Goal: Transaction & Acquisition: Download file/media

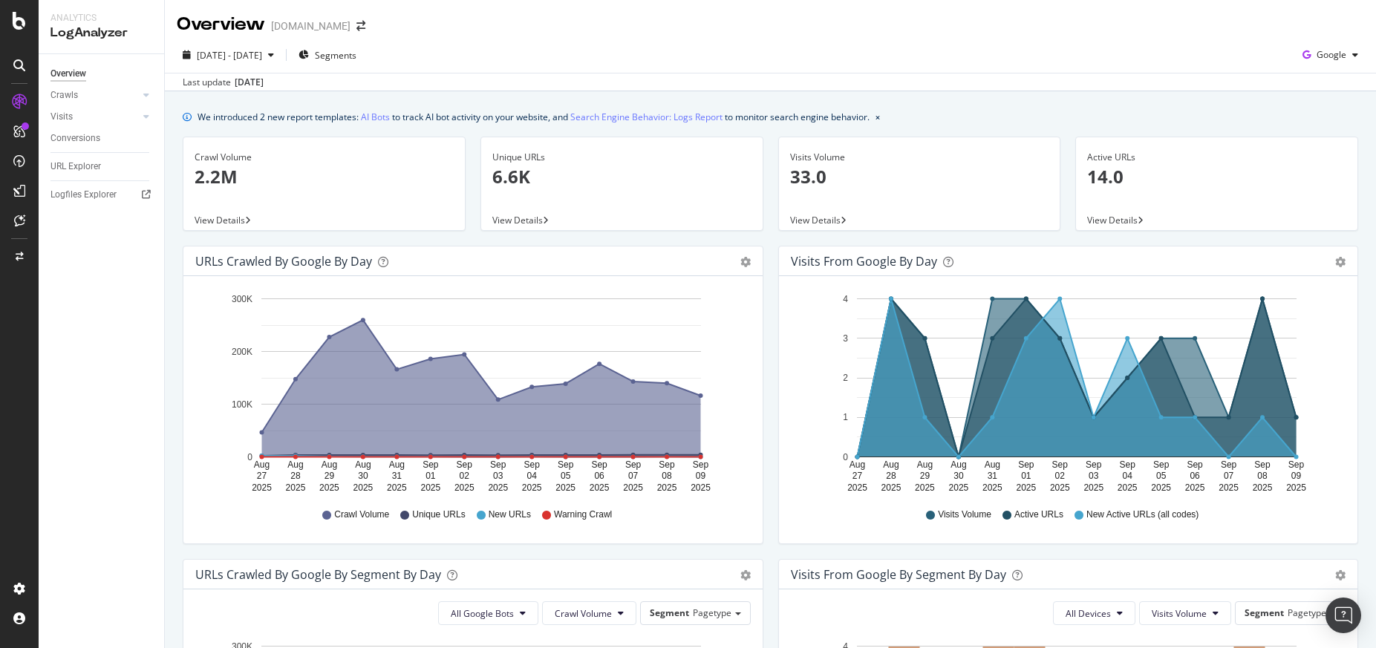
click at [991, 13] on div "Overview [DOMAIN_NAME]" at bounding box center [770, 18] width 1211 height 37
click at [1345, 617] on img "Open Intercom Messenger" at bounding box center [1343, 615] width 19 height 19
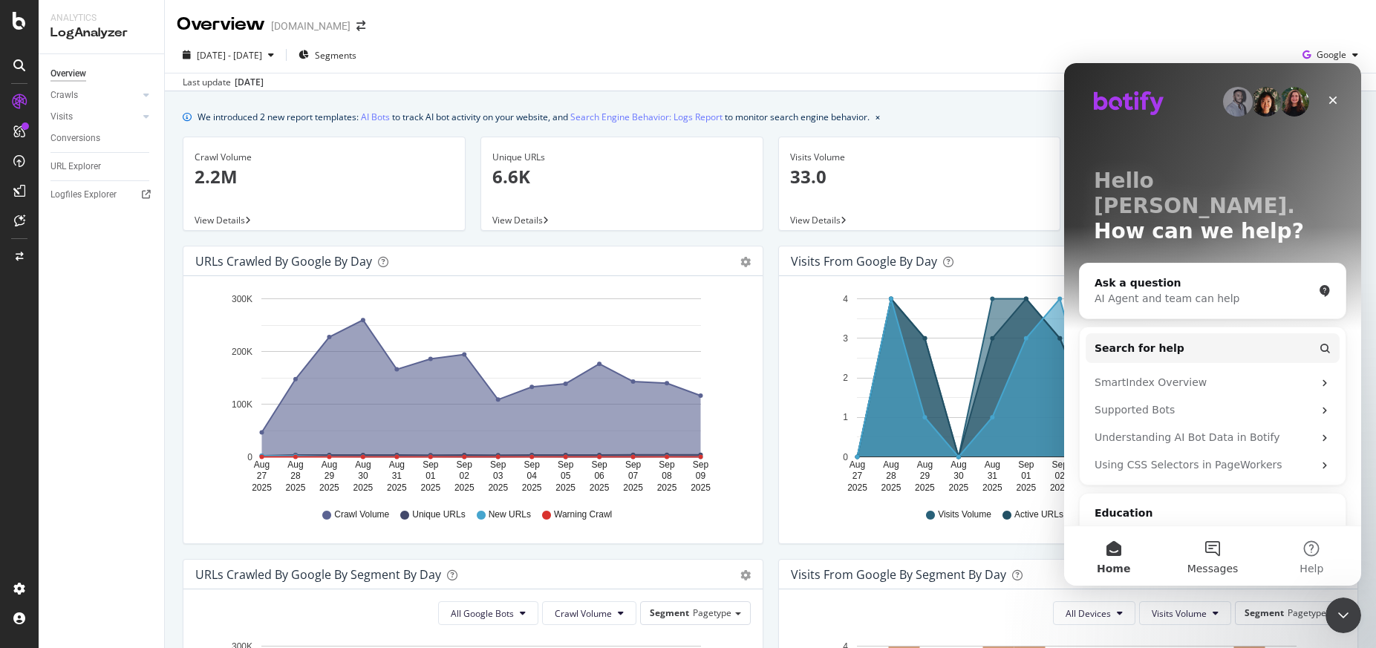
click at [1215, 550] on button "Messages" at bounding box center [1212, 556] width 99 height 59
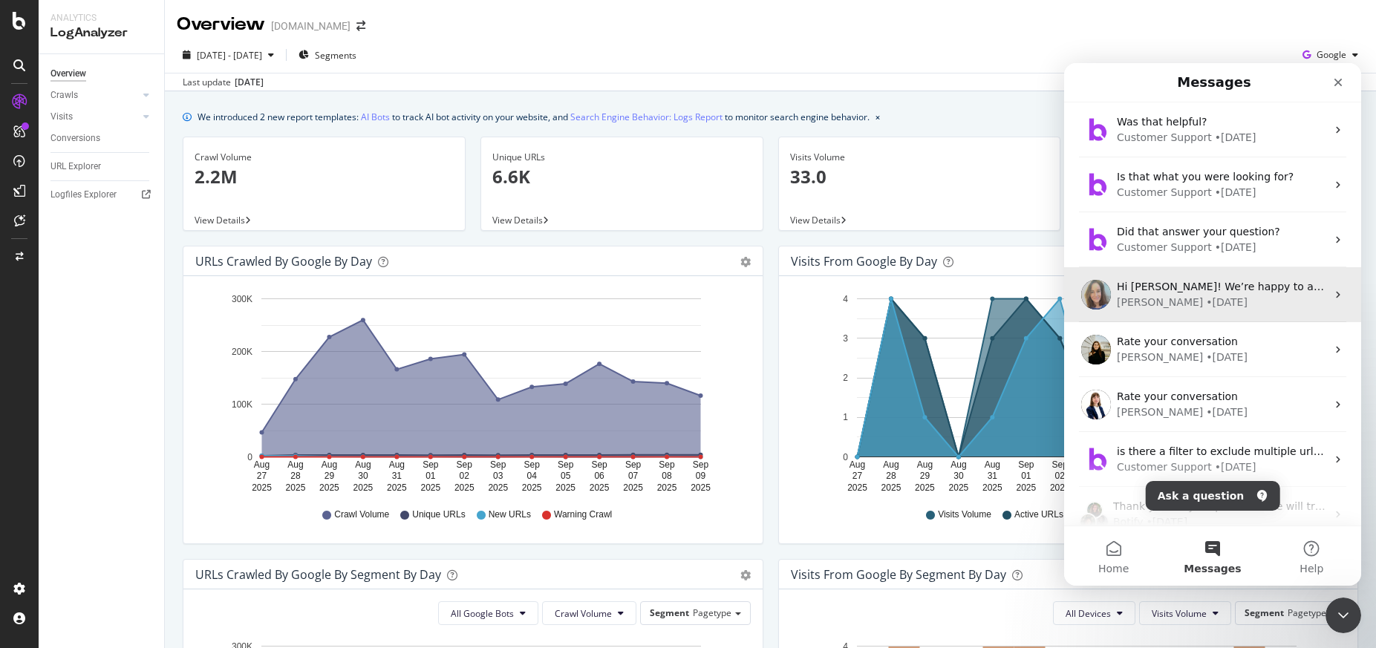
scroll to position [186, 0]
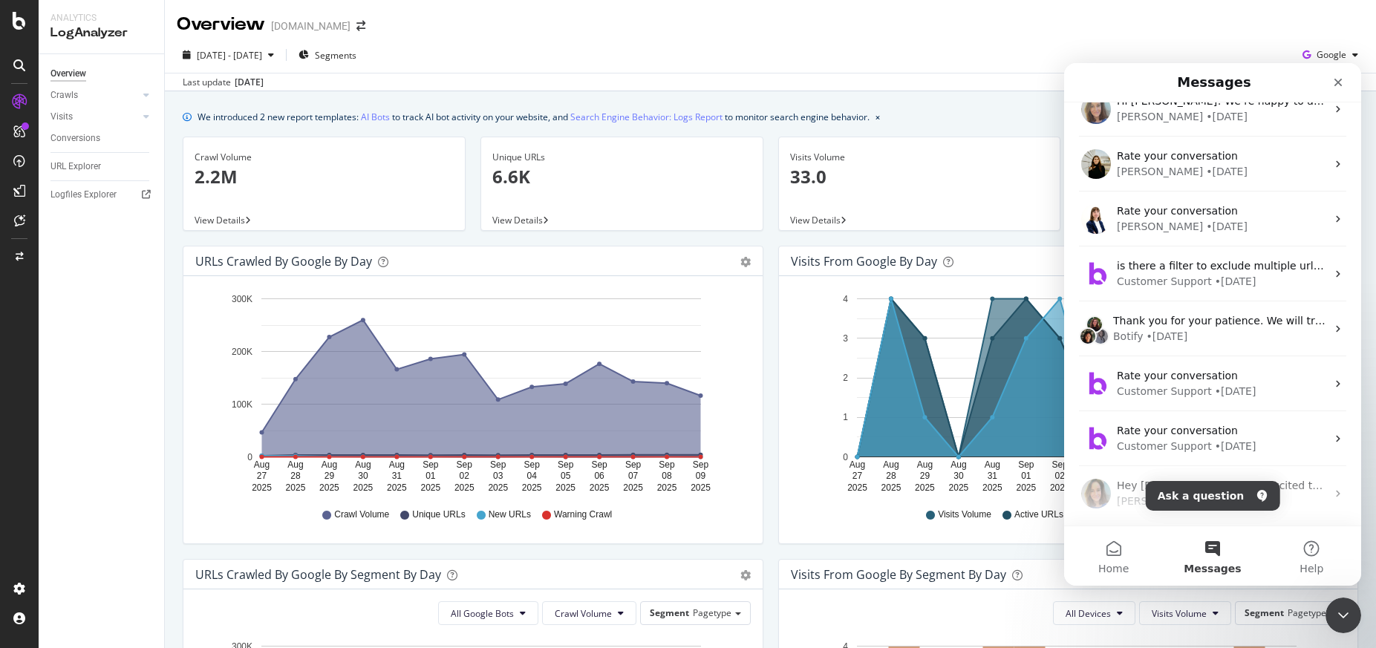
click at [983, 66] on div "[DATE] - [DATE] Segments Google" at bounding box center [770, 58] width 1211 height 30
click at [1334, 615] on icon "Close Intercom Messenger" at bounding box center [1342, 614] width 18 height 18
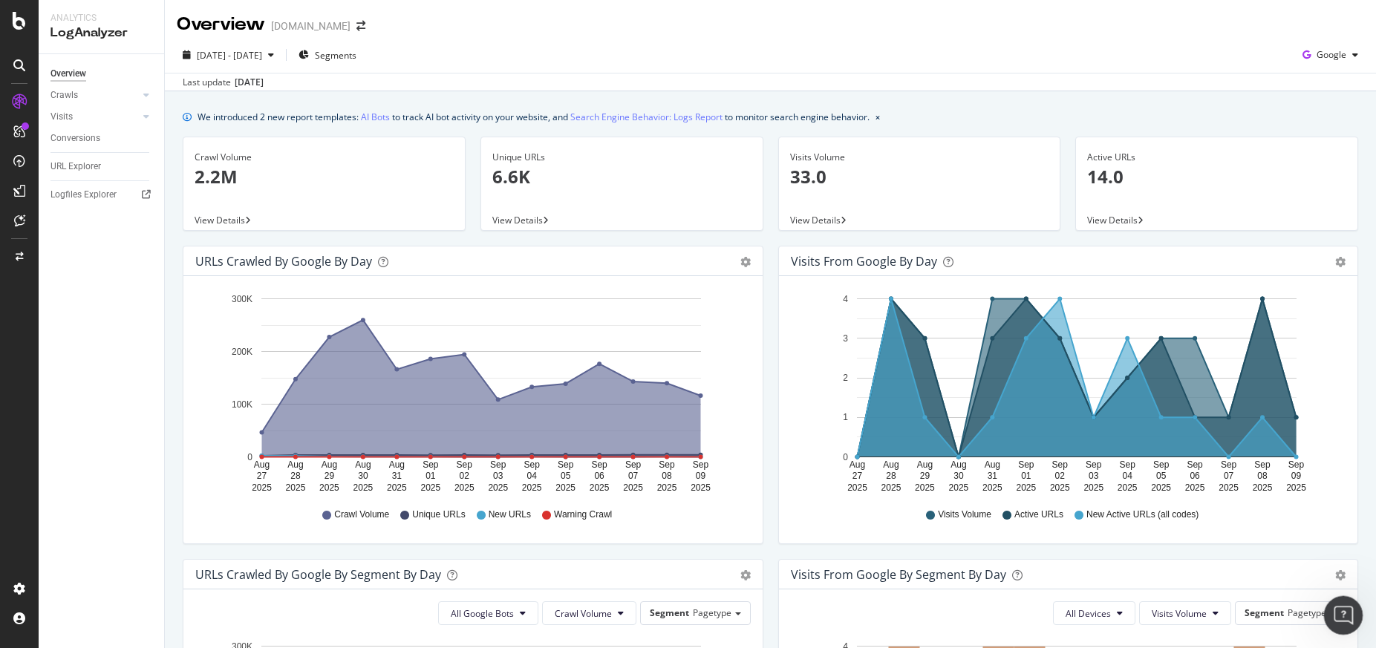
scroll to position [0, 0]
click at [357, 53] on span "Segments" at bounding box center [336, 55] width 42 height 13
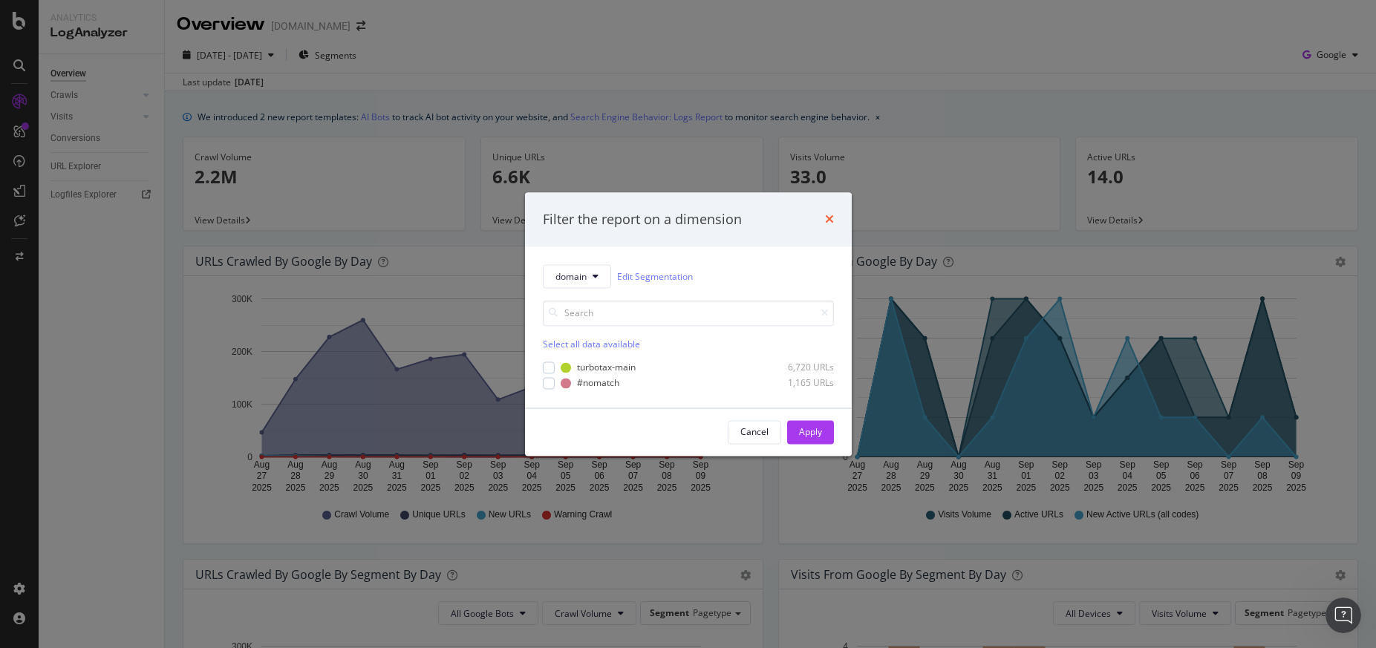
click at [825, 221] on icon "times" at bounding box center [829, 220] width 9 height 12
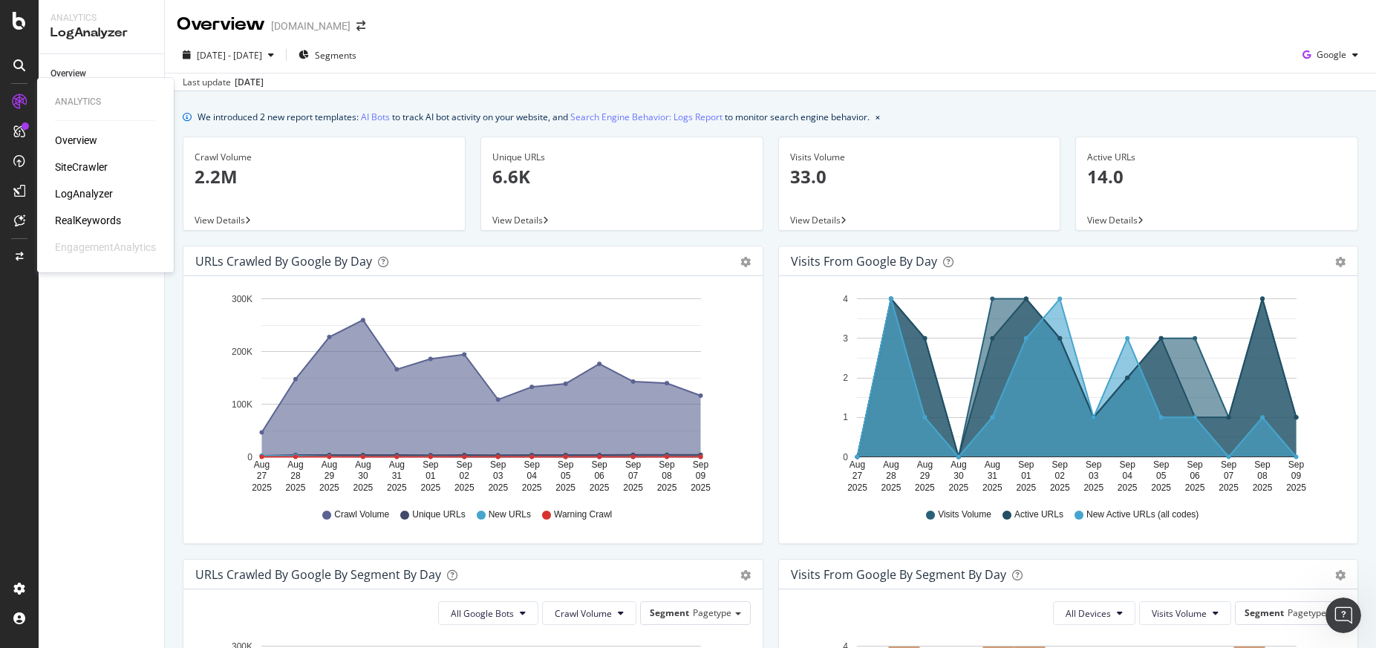
click at [82, 169] on div "SiteCrawler" at bounding box center [81, 167] width 53 height 15
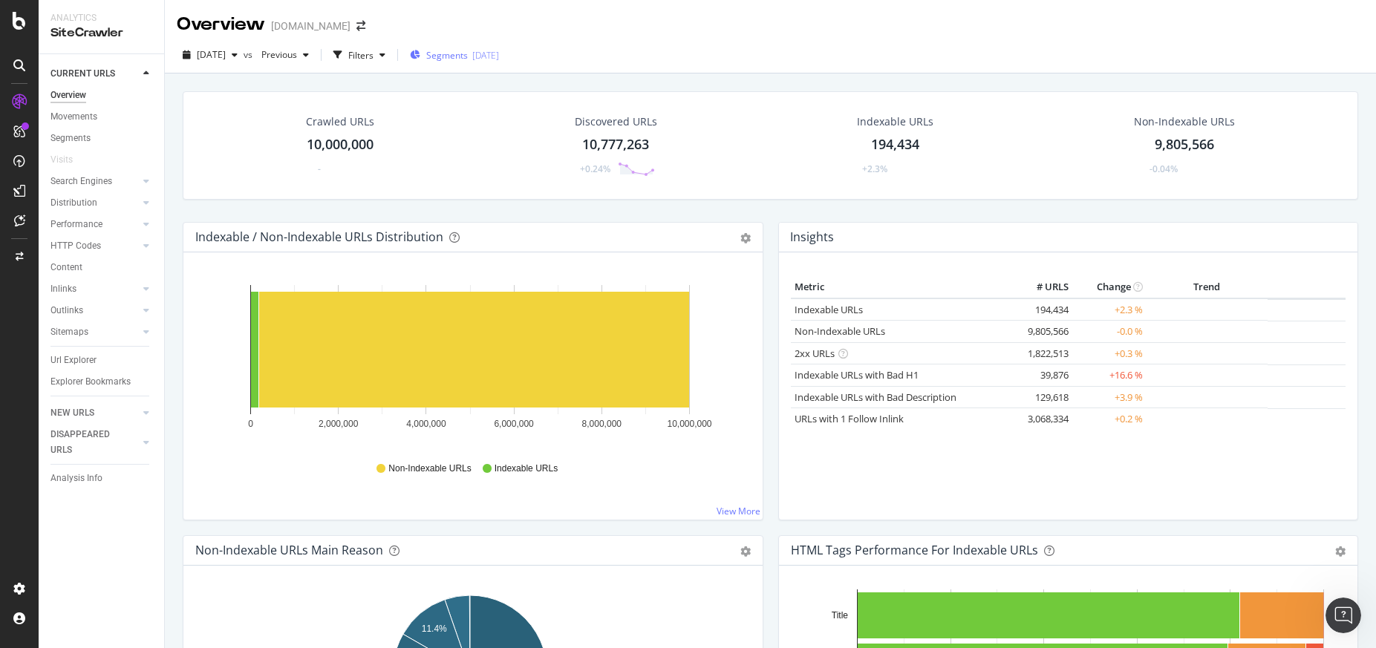
click at [498, 59] on div "Segments [DATE]" at bounding box center [454, 55] width 89 height 13
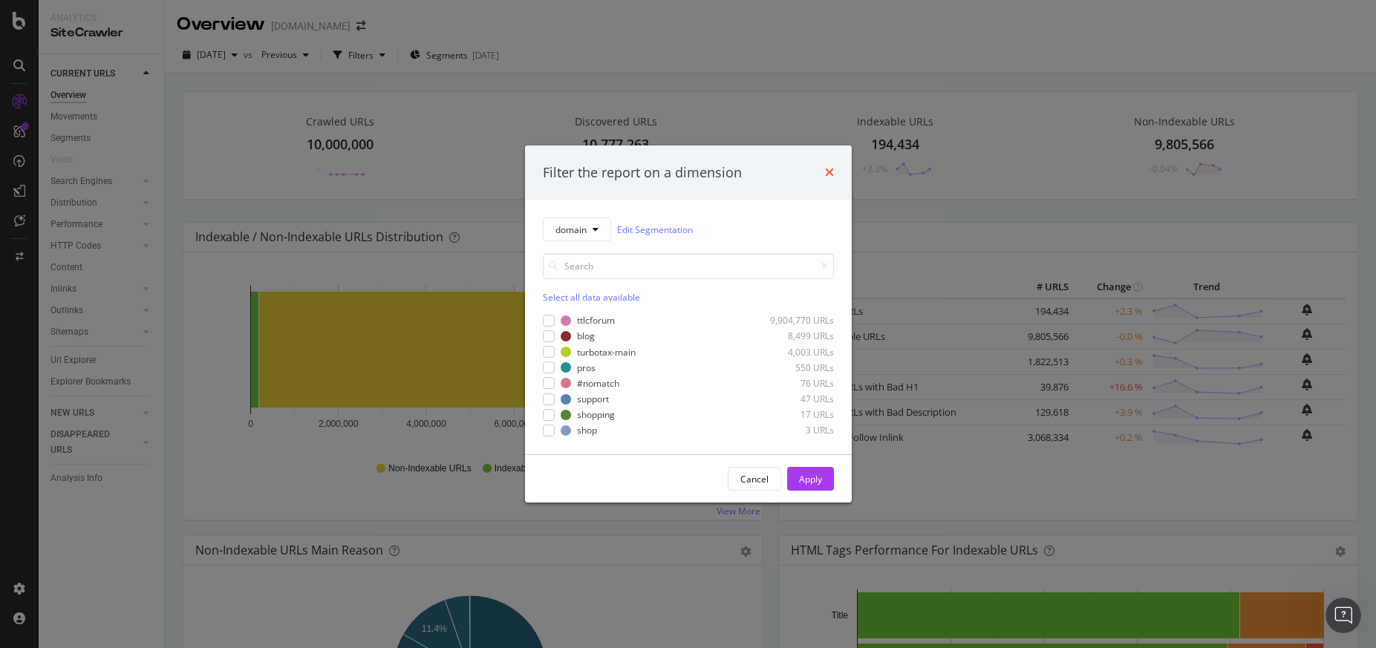
click at [830, 177] on icon "times" at bounding box center [829, 172] width 9 height 12
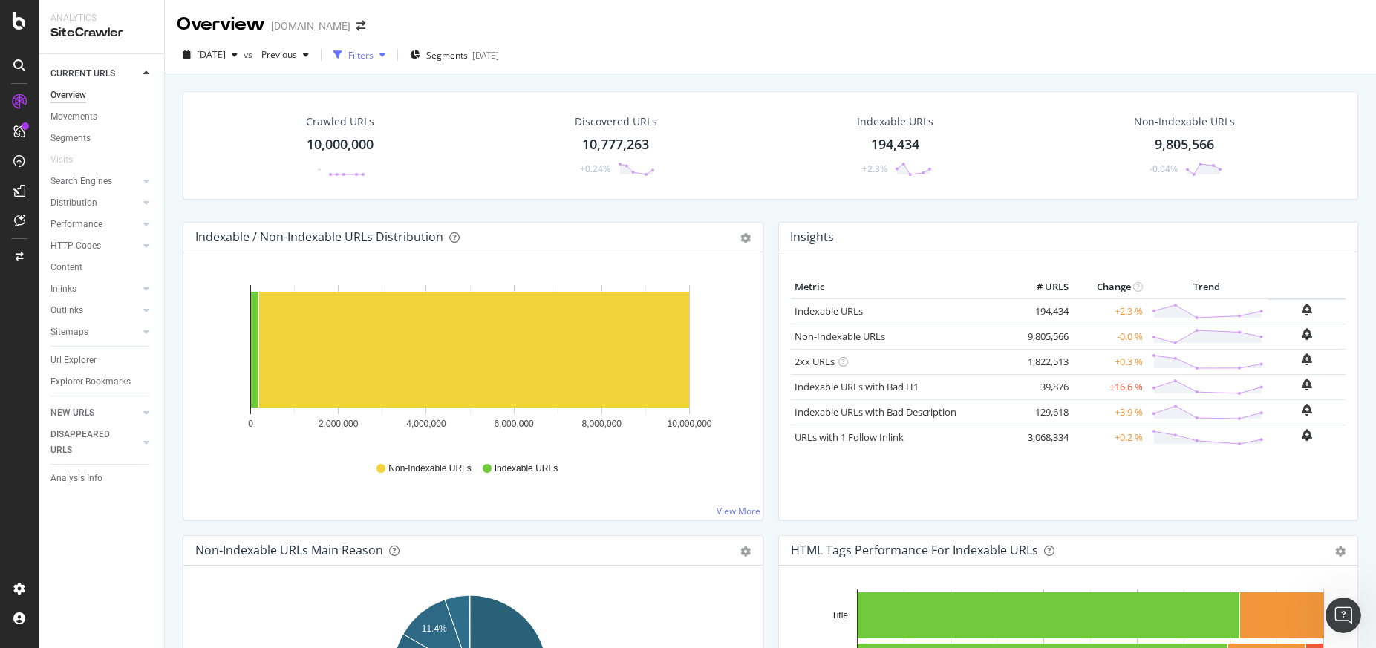
click at [374, 54] on div "Filters" at bounding box center [360, 55] width 25 height 13
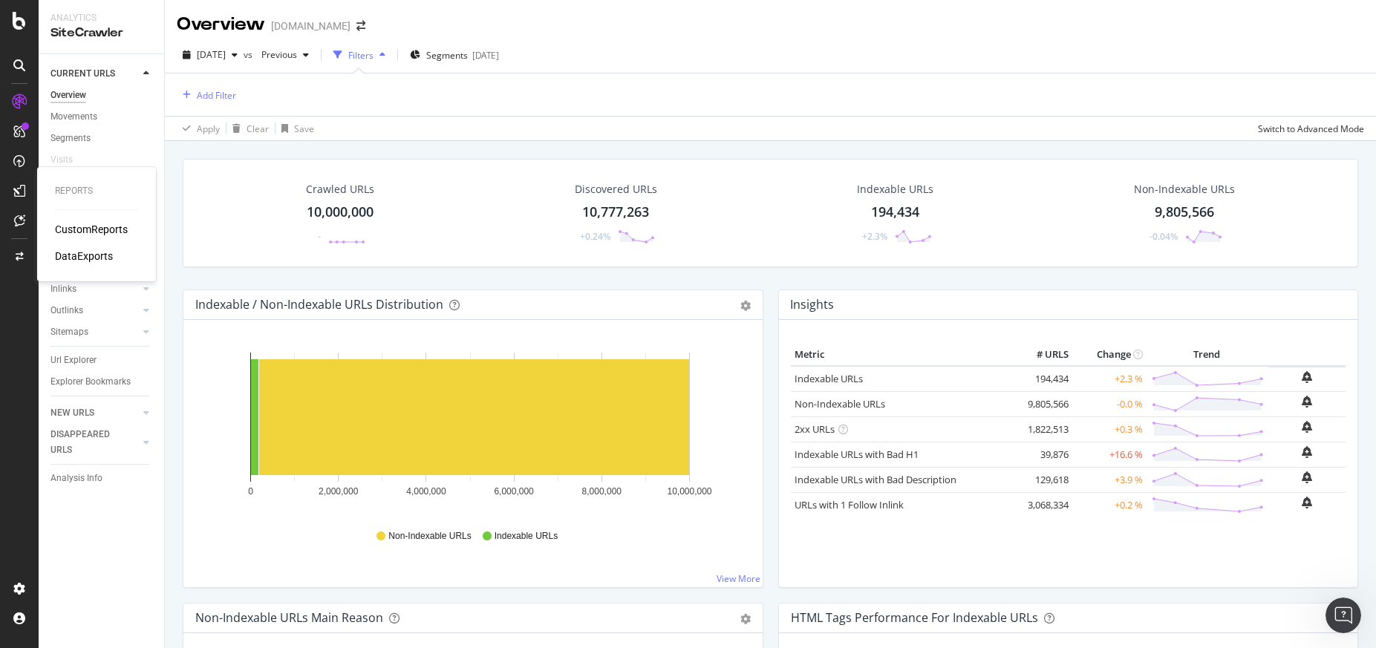
click at [97, 252] on div "DataExports" at bounding box center [84, 256] width 58 height 15
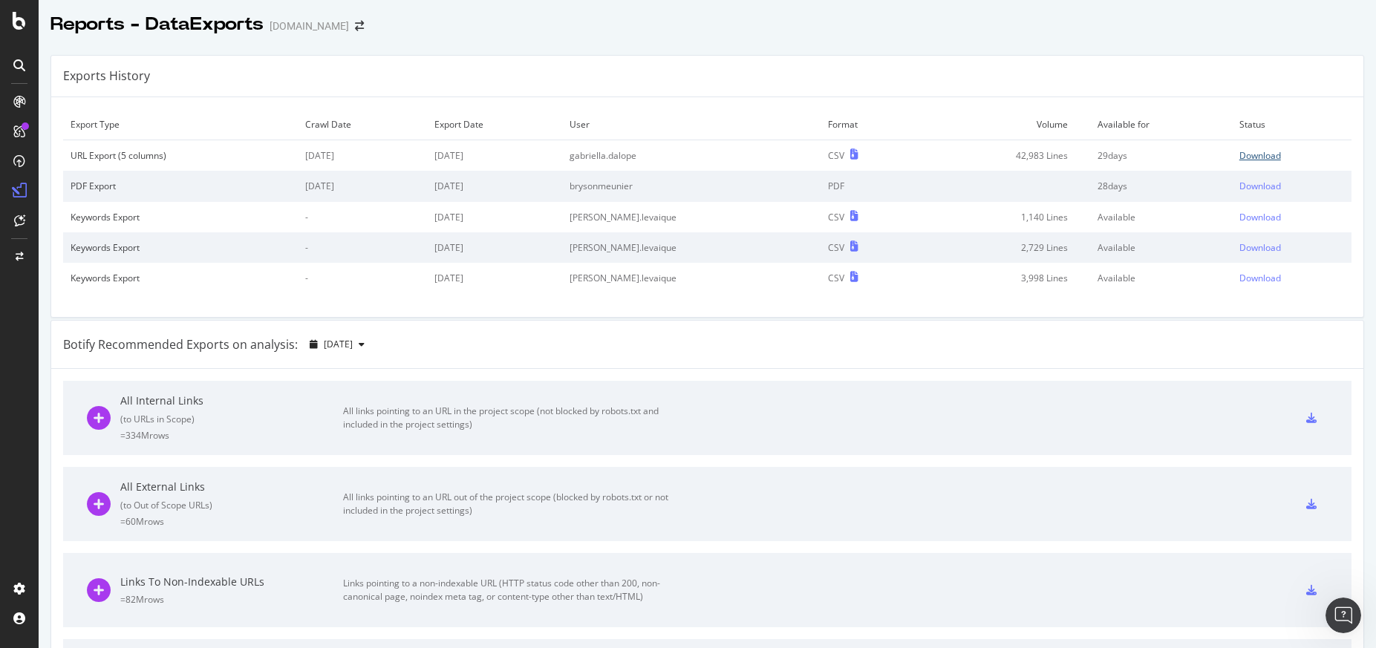
click at [1240, 154] on div "Download" at bounding box center [1261, 155] width 42 height 13
